Goal: Consume media (video, audio)

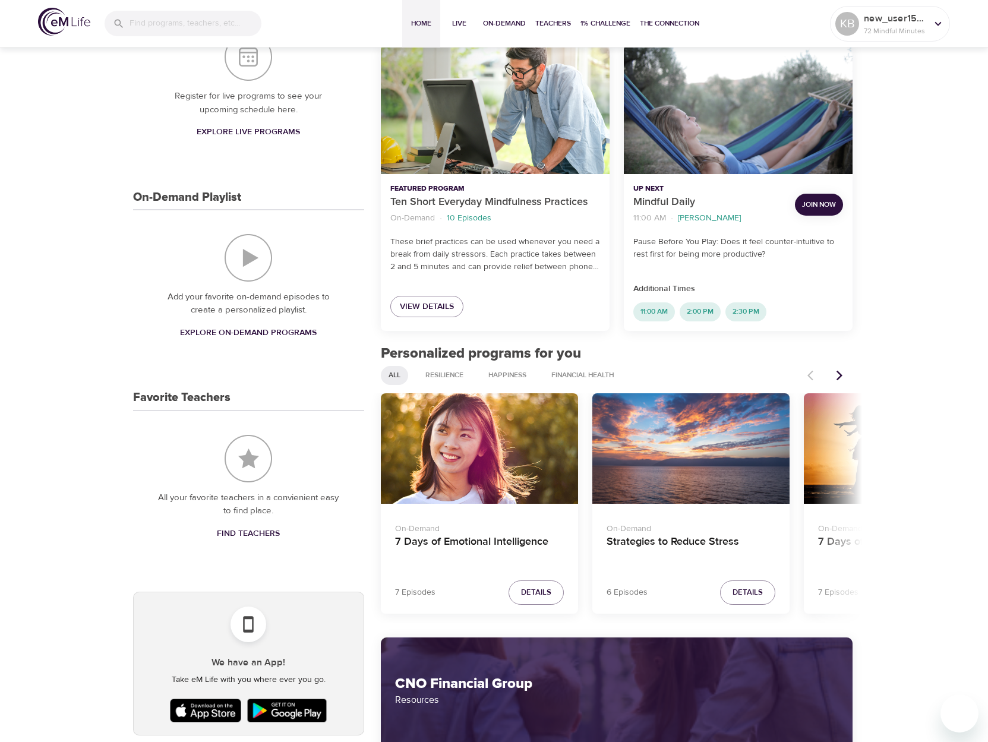
scroll to position [178, 0]
click at [511, 199] on p "Ten Short Everyday Mindfulness Practices" at bounding box center [495, 202] width 210 height 16
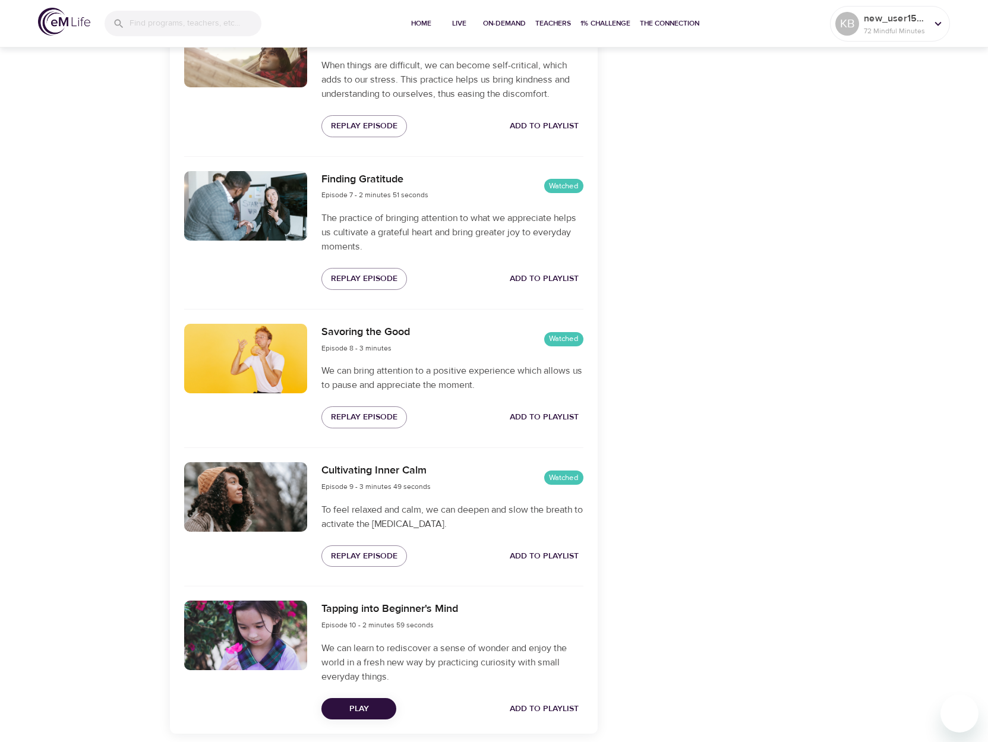
scroll to position [1281, 0]
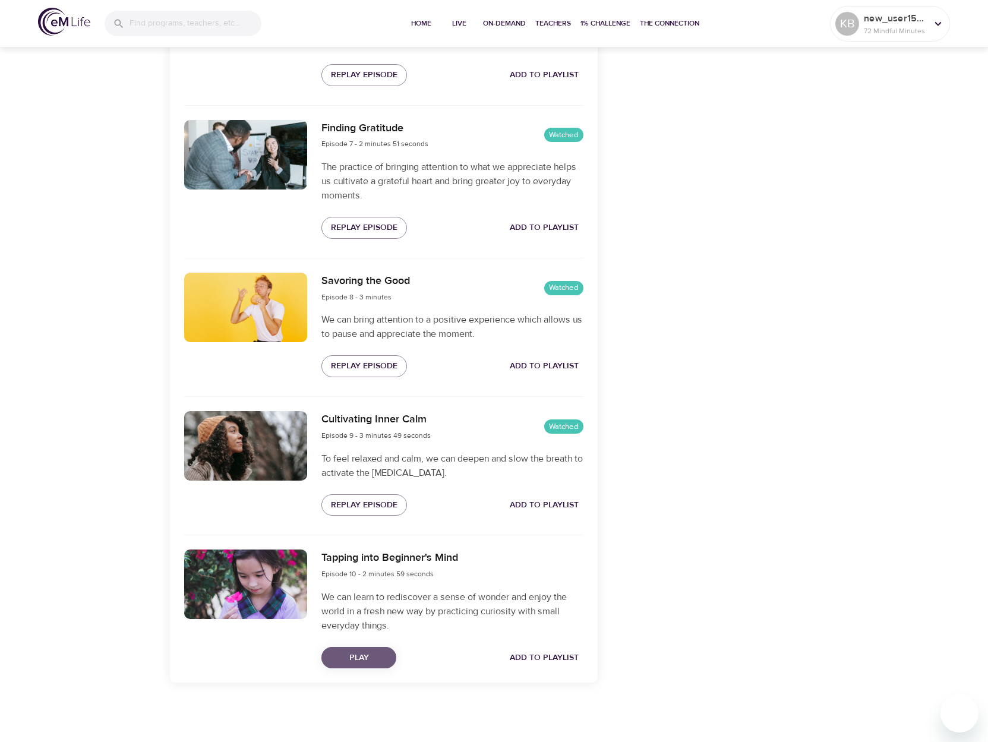
click at [376, 656] on span "Play" at bounding box center [359, 658] width 56 height 15
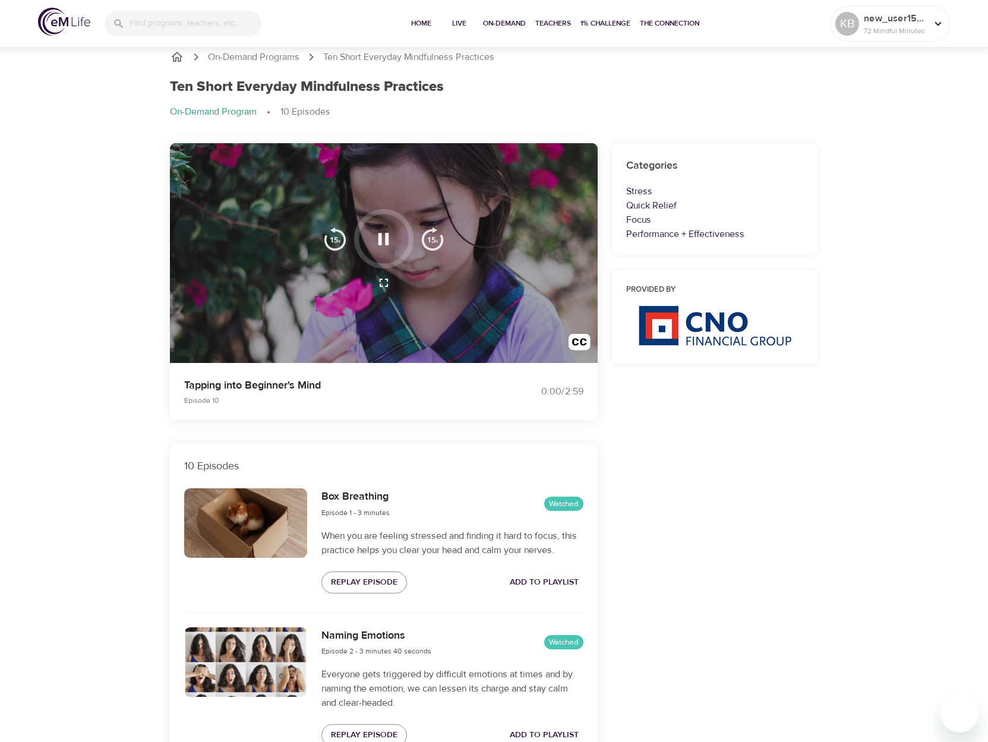
scroll to position [0, 0]
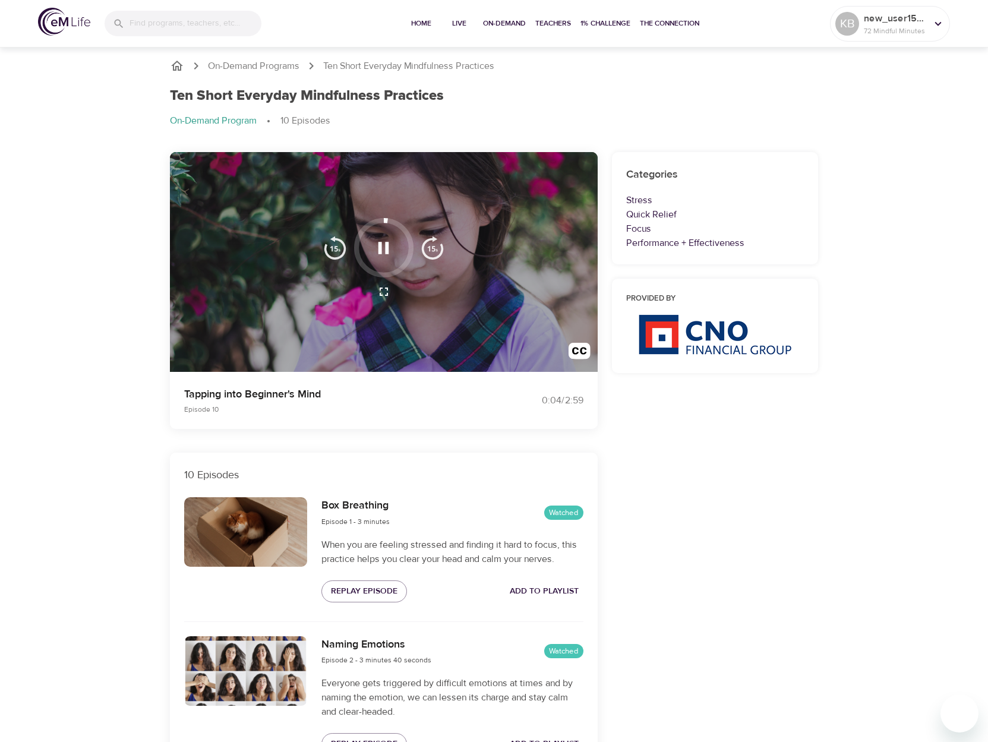
click at [380, 244] on icon "button" at bounding box center [384, 248] width 11 height 12
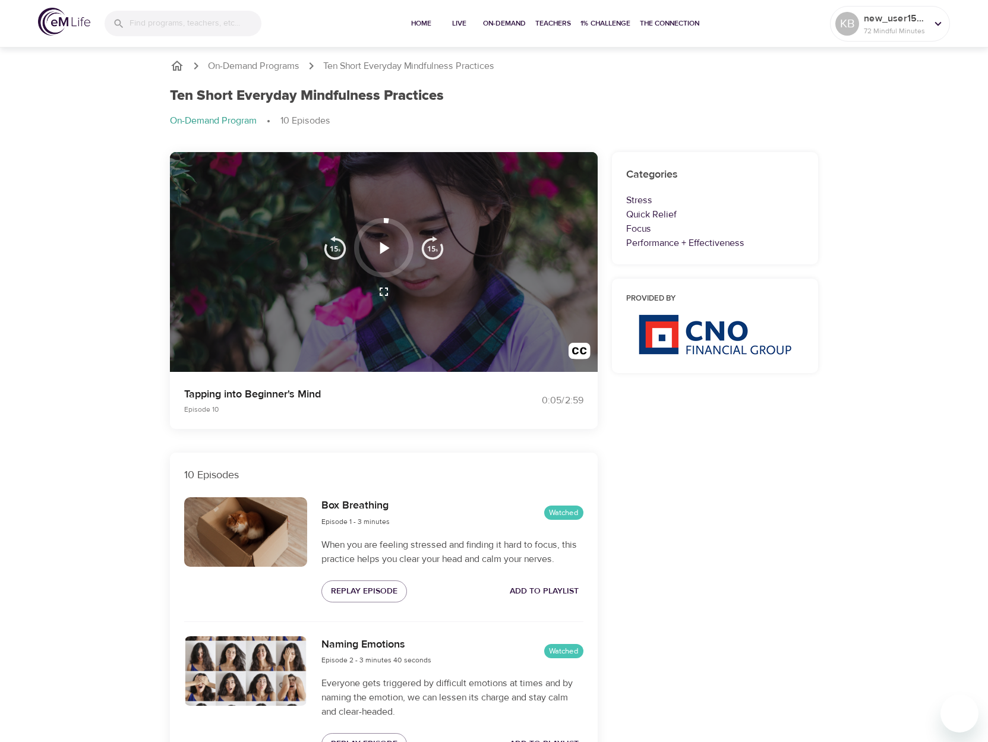
click at [381, 235] on button "button" at bounding box center [383, 248] width 35 height 35
click at [382, 246] on icon "button" at bounding box center [385, 248] width 10 height 12
click at [931, 14] on div "KB new_user1566398724 72 Mindful Minutes" at bounding box center [890, 24] width 114 height 30
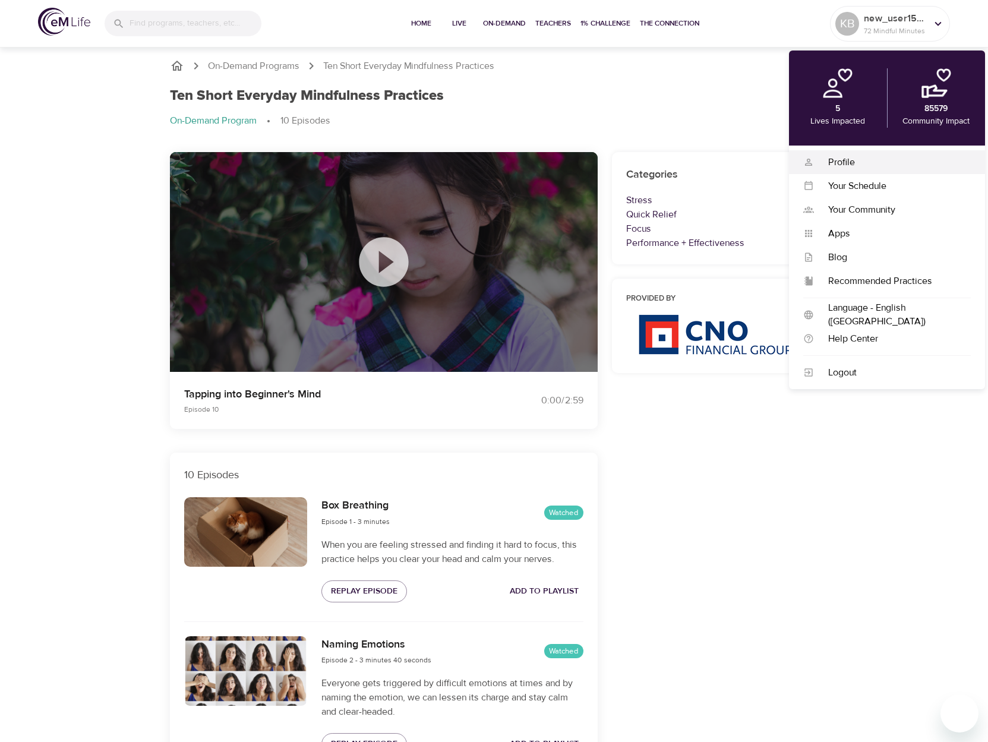
click at [855, 159] on div "Profile" at bounding box center [892, 163] width 157 height 14
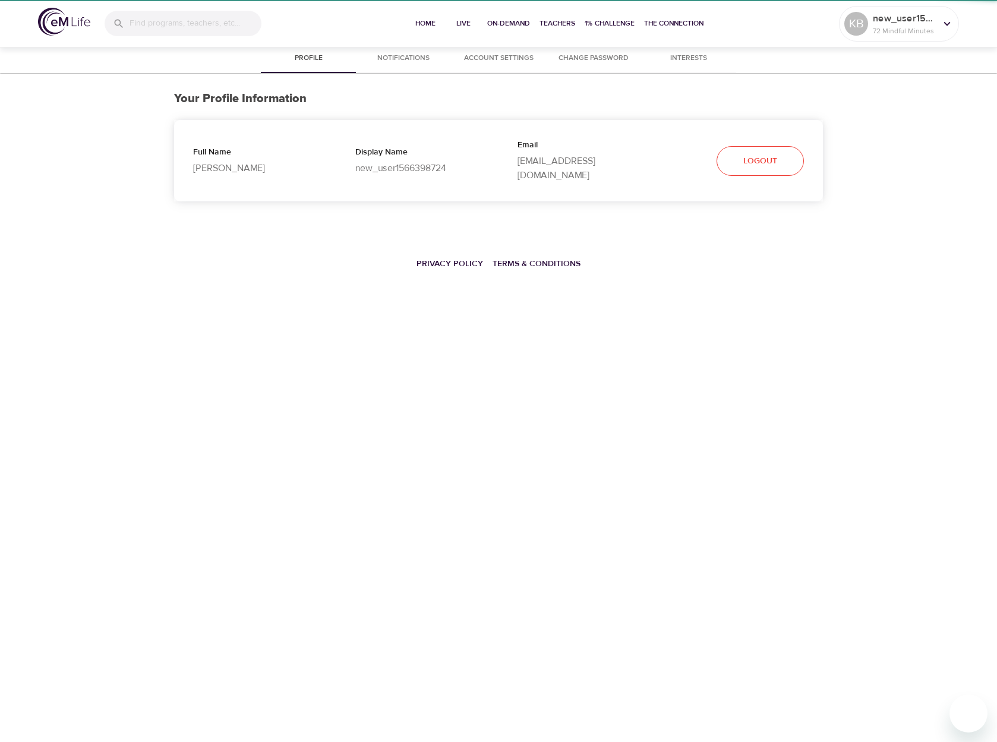
select select "10"
